Goal: Navigation & Orientation: Find specific page/section

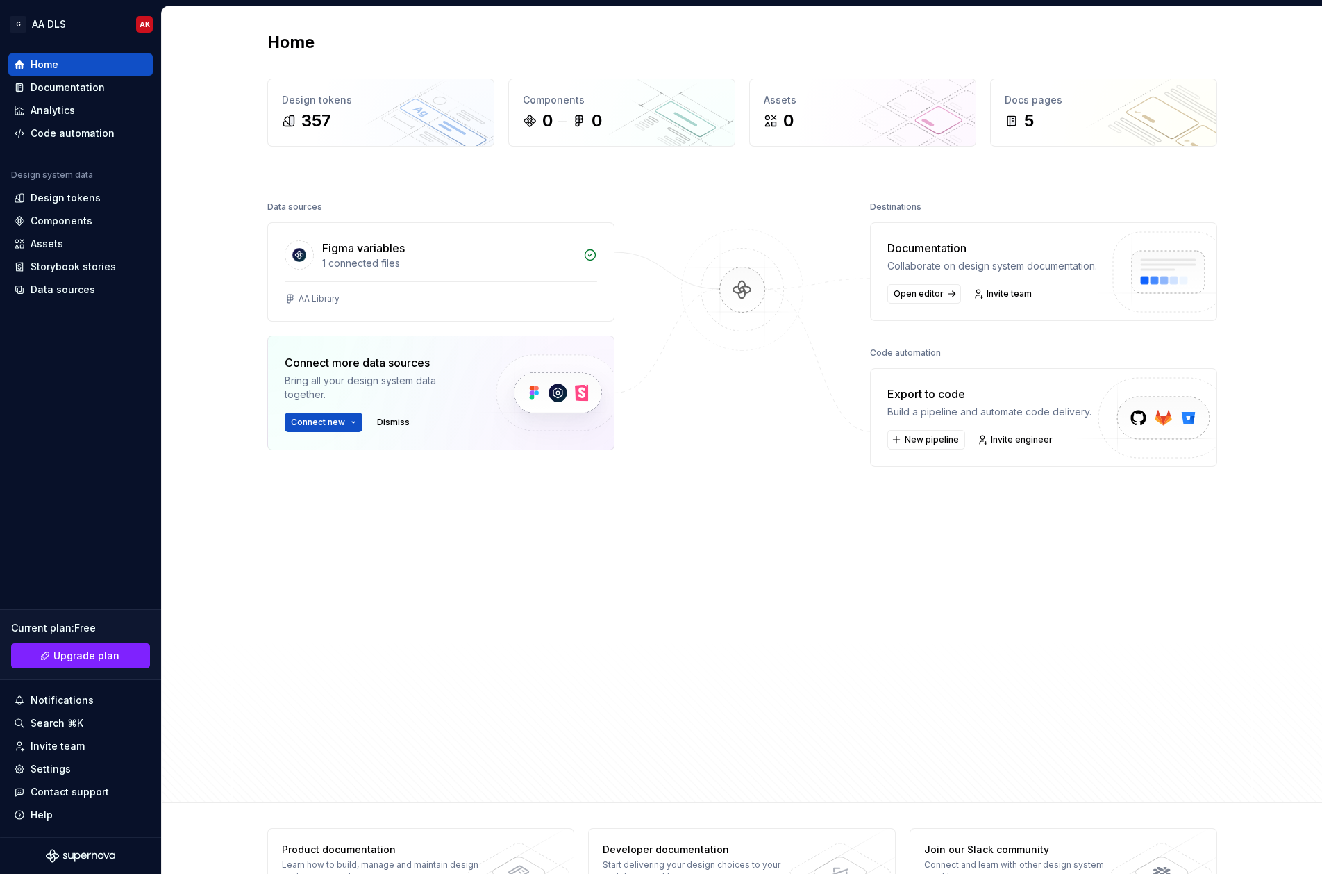
click at [1254, 113] on div "Home Design tokens 357 Components 0 0 Assets 0 Docs pages 5 Data sources Figma …" at bounding box center [742, 404] width 1160 height 797
click at [143, 23] on html "G AA DLS AK Home Documentation Analytics Code automation Design system data Des…" at bounding box center [661, 437] width 1322 height 874
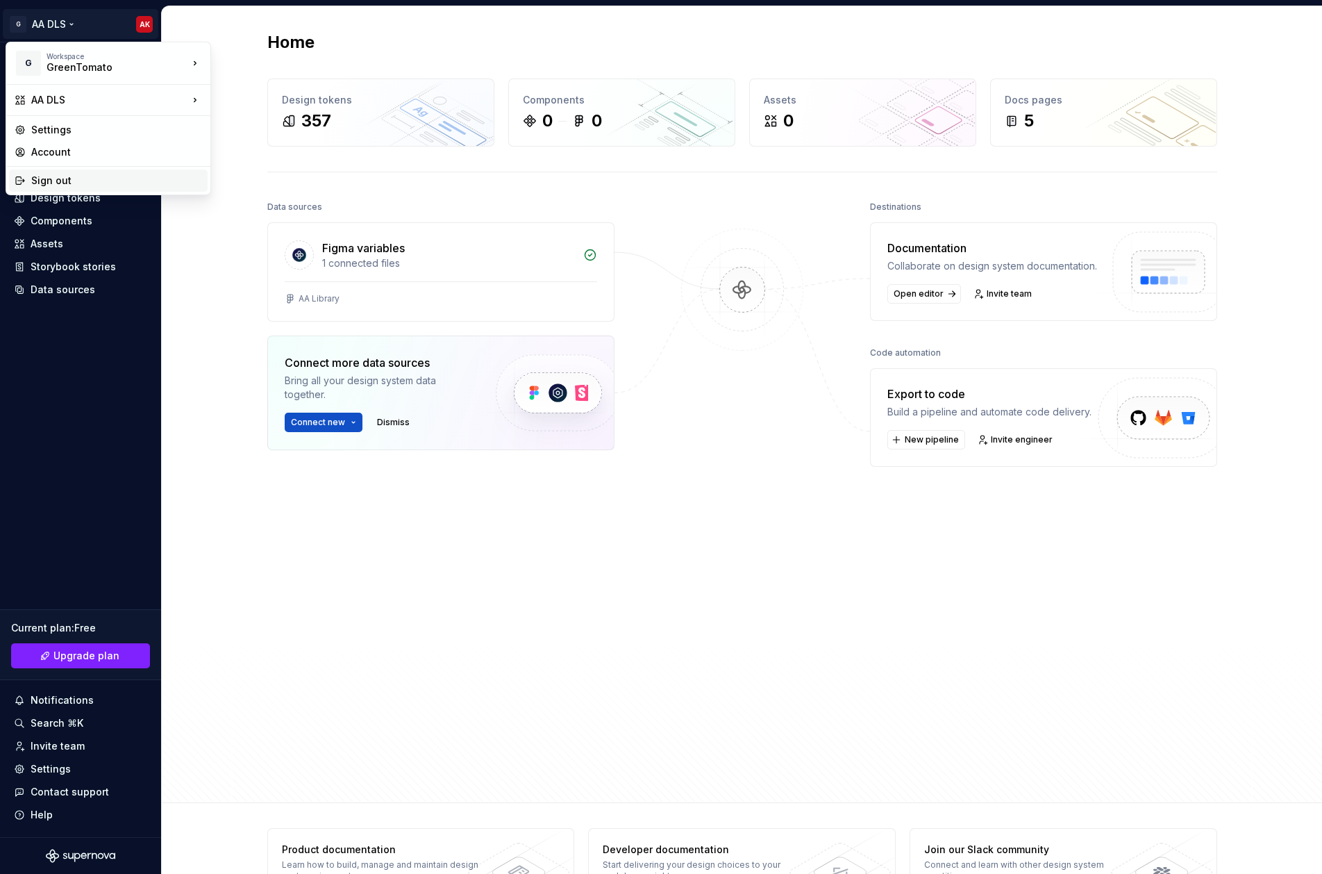
click at [75, 182] on div "Sign out" at bounding box center [116, 181] width 171 height 14
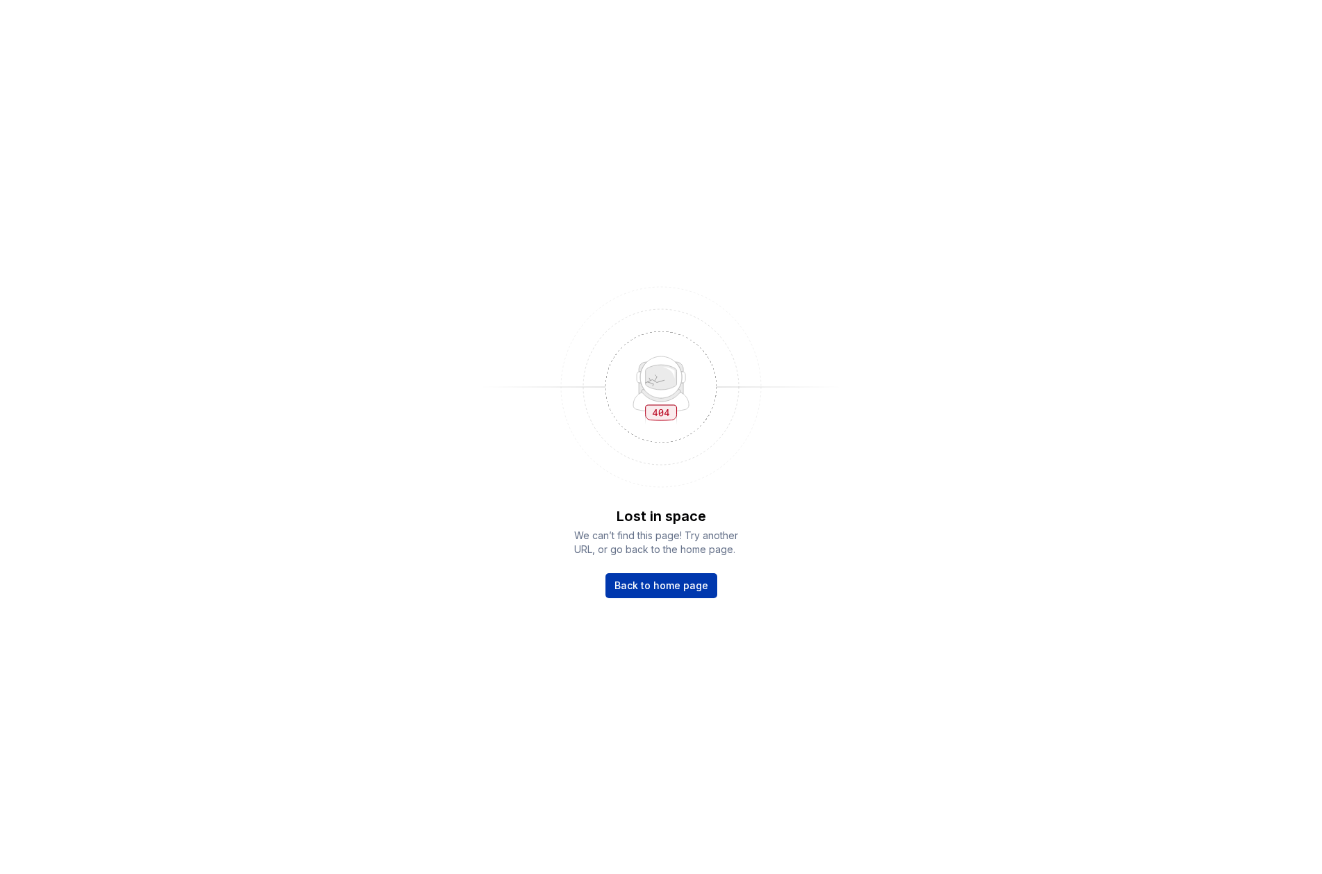
click at [666, 586] on span "Back to home page" at bounding box center [662, 586] width 94 height 14
